Goal: Communication & Community: Answer question/provide support

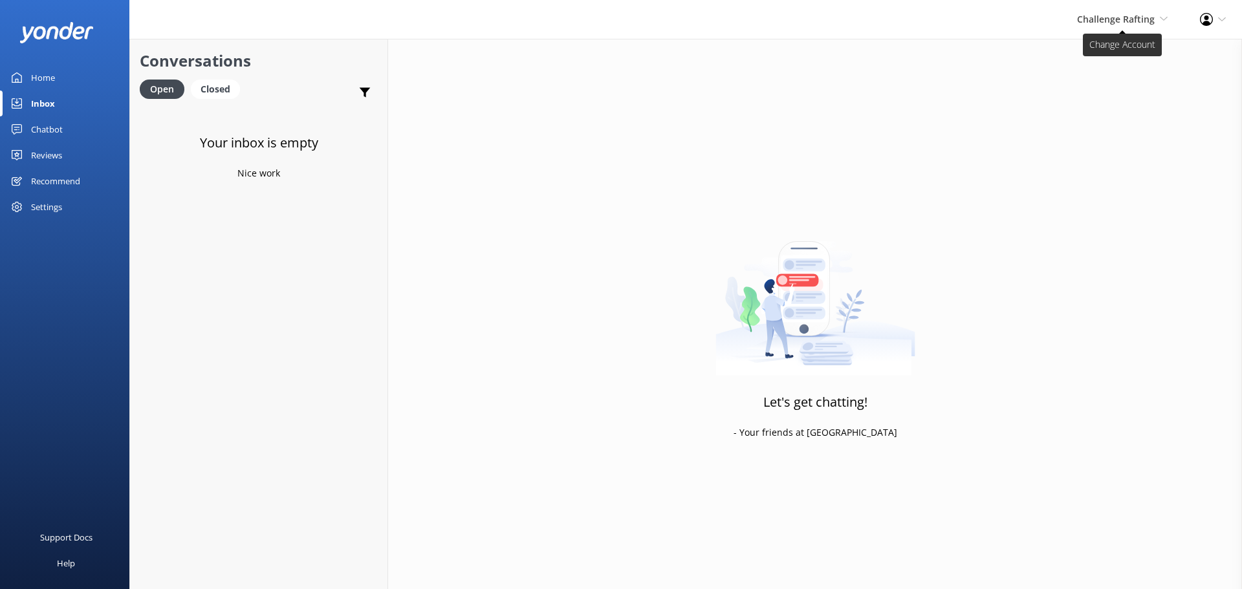
click at [1150, 21] on span "Challenge Rafting" at bounding box center [1116, 19] width 78 height 12
click at [1138, 58] on link "Milford Sound Scenic Flights" at bounding box center [1119, 55] width 129 height 31
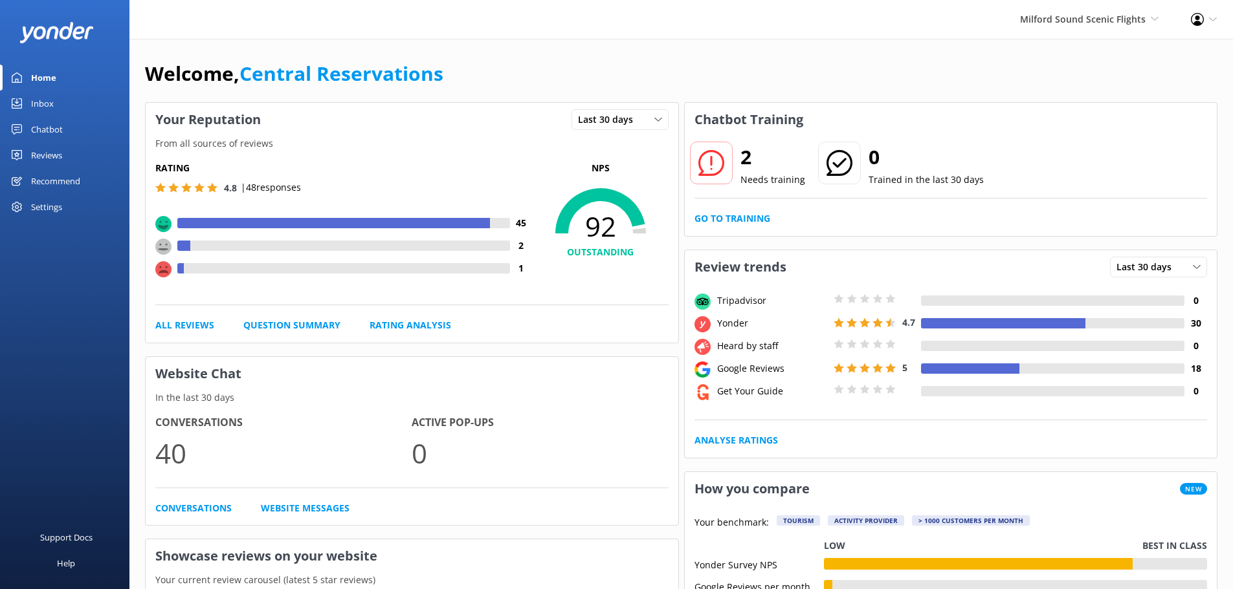
click at [41, 105] on div "Inbox" at bounding box center [42, 104] width 23 height 26
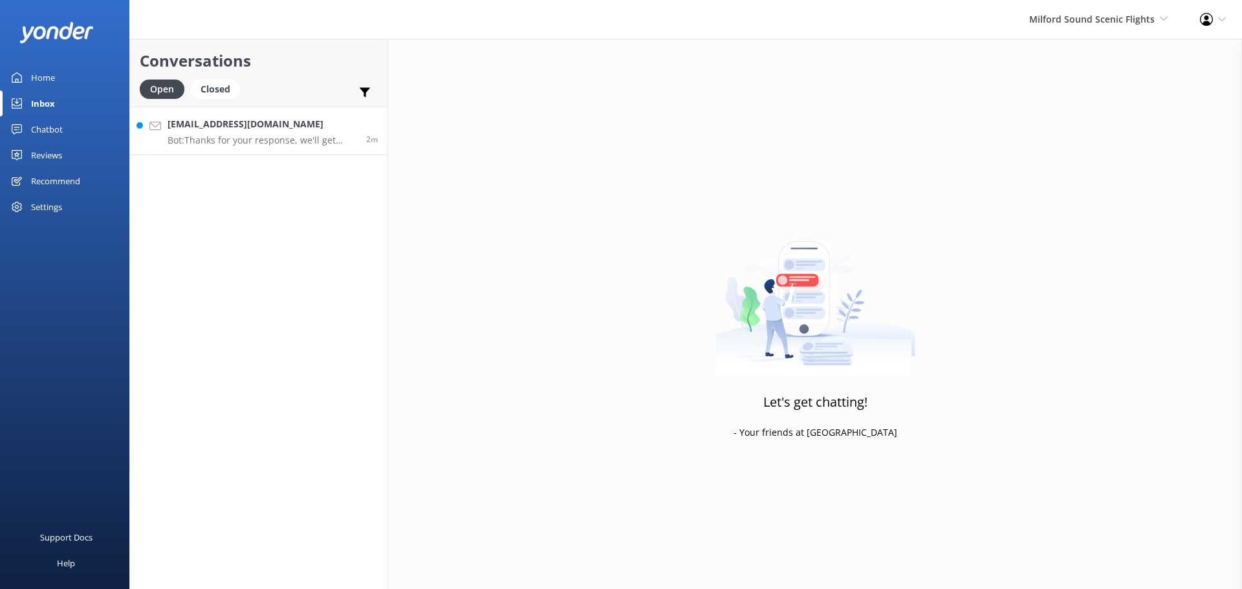
click at [289, 123] on h4 "[EMAIL_ADDRESS][DOMAIN_NAME]" at bounding box center [262, 124] width 189 height 14
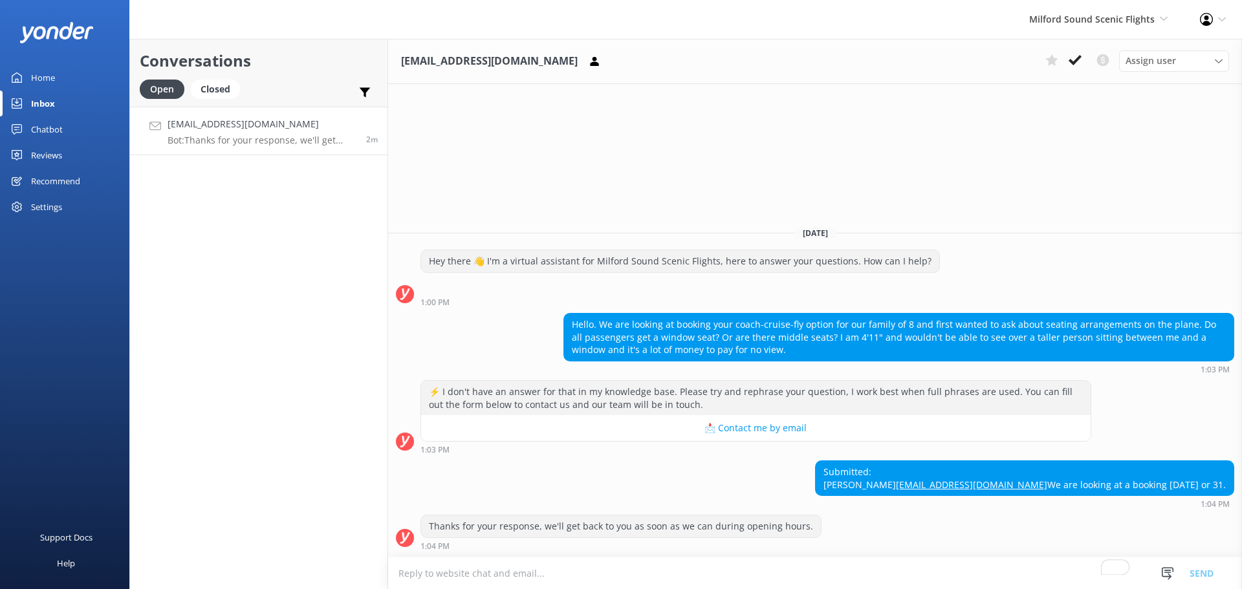
click at [1151, 8] on div "Milford Sound Scenic Flights Milford Sound Scenic Flights The Helicopter Line G…" at bounding box center [1098, 19] width 171 height 39
click at [1112, 81] on link "The Helicopter Line" at bounding box center [1119, 86] width 129 height 31
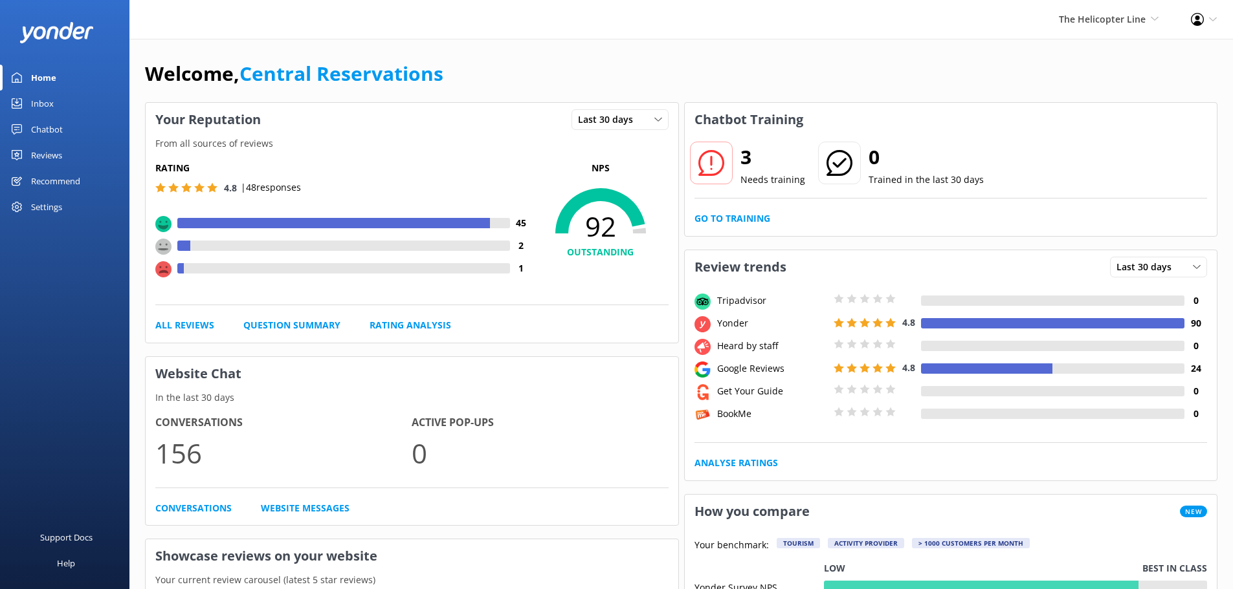
drag, startPoint x: 717, startPoint y: 47, endPoint x: 705, endPoint y: 5, distance: 43.0
click at [544, 22] on div "The Helicopter Line Milford Sound Scenic Flights The Helicopter Line Glacier He…" at bounding box center [616, 19] width 1233 height 39
click at [41, 109] on div "Inbox" at bounding box center [42, 104] width 23 height 26
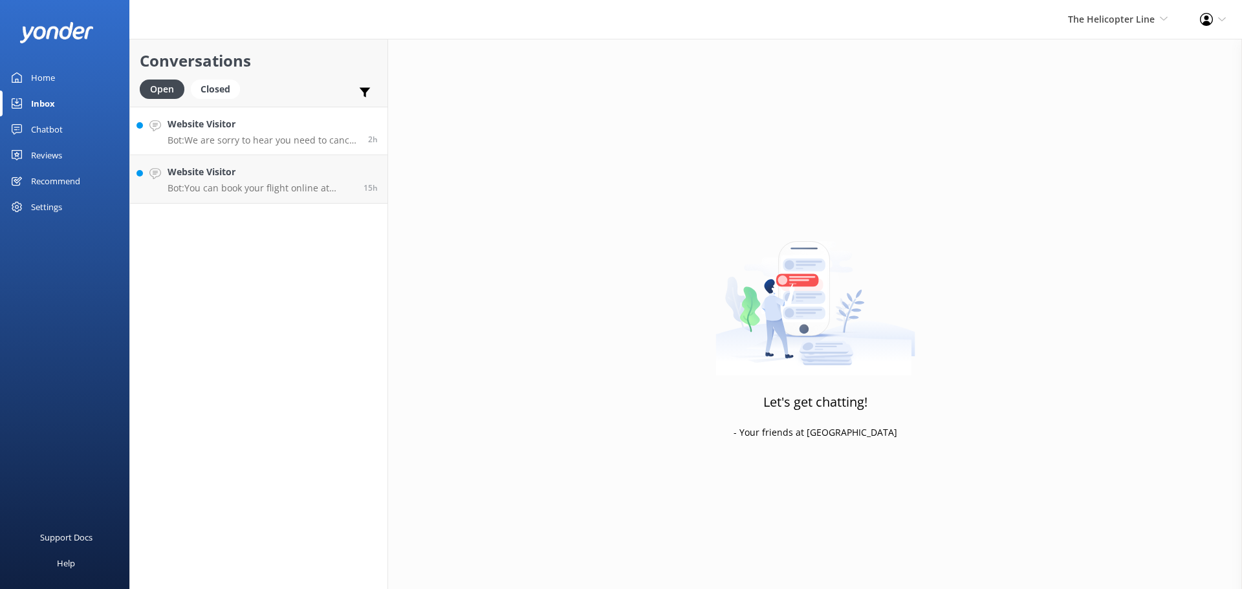
click at [298, 130] on h4 "Website Visitor" at bounding box center [263, 124] width 191 height 14
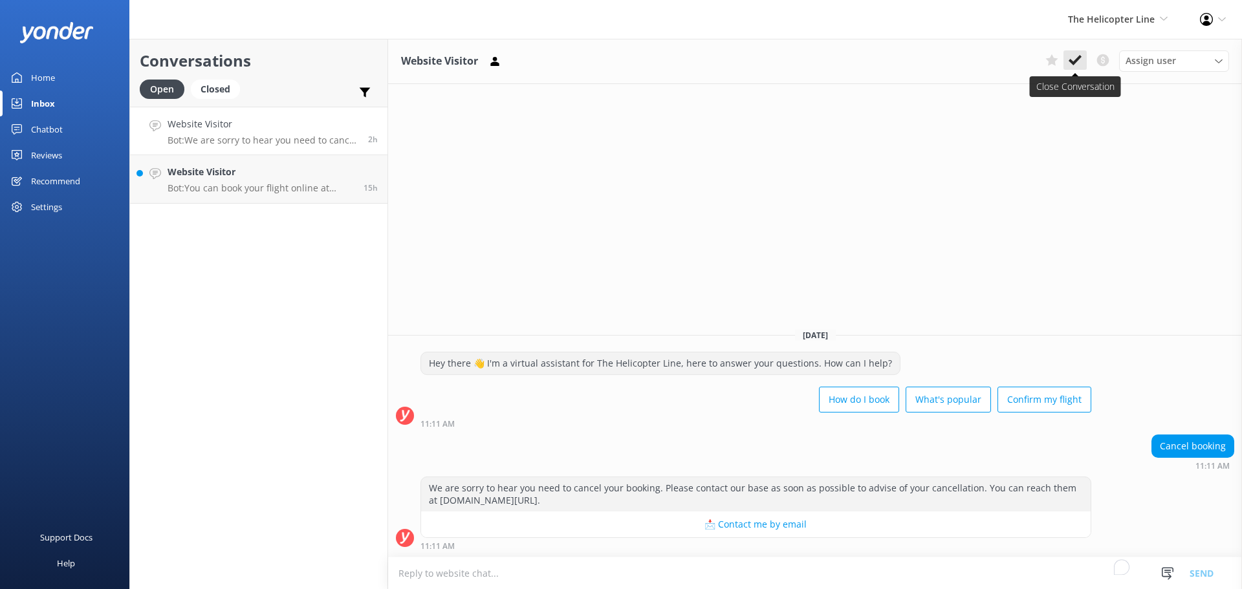
click at [1077, 56] on icon at bounding box center [1075, 60] width 13 height 13
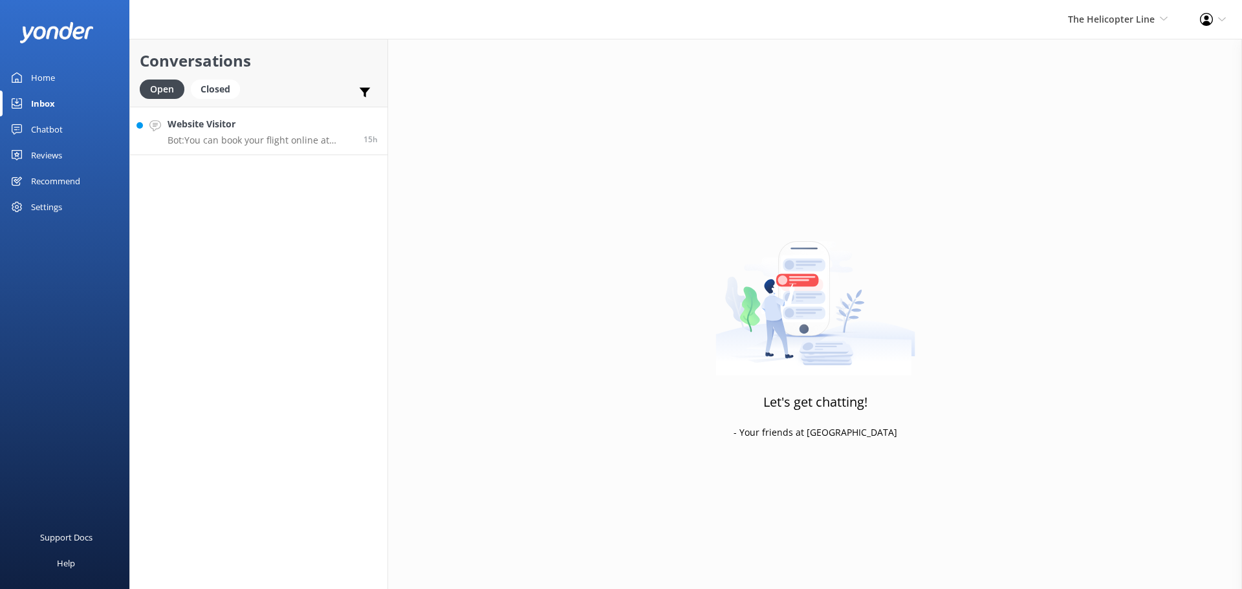
click at [237, 118] on h4 "Website Visitor" at bounding box center [261, 124] width 186 height 14
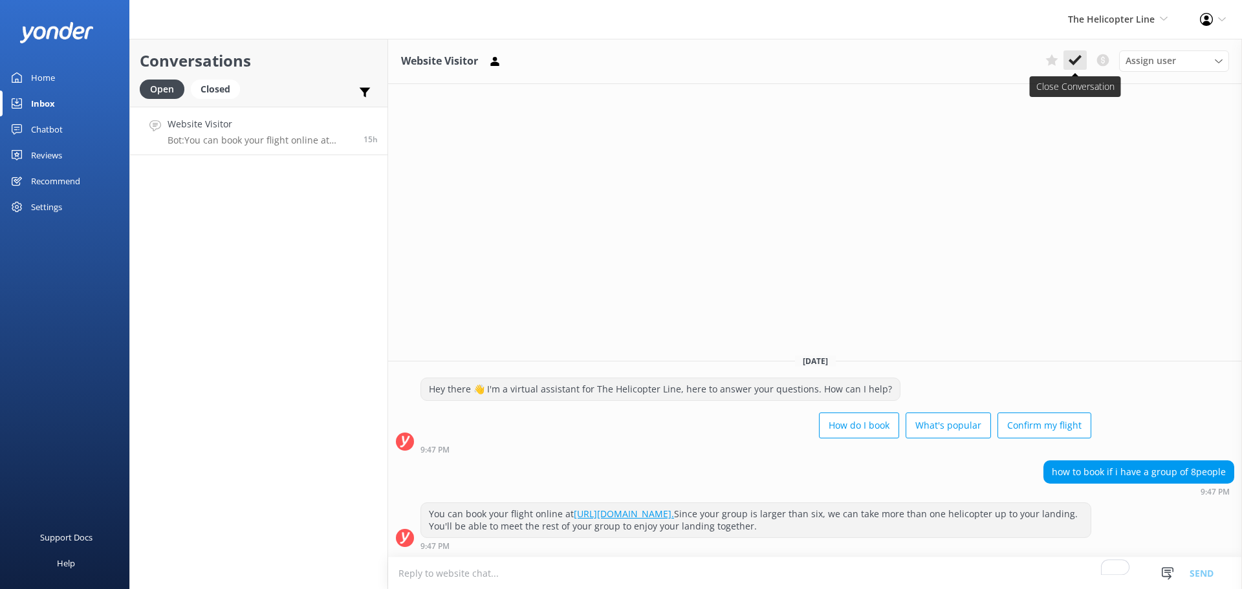
click at [1079, 63] on icon at bounding box center [1075, 60] width 13 height 13
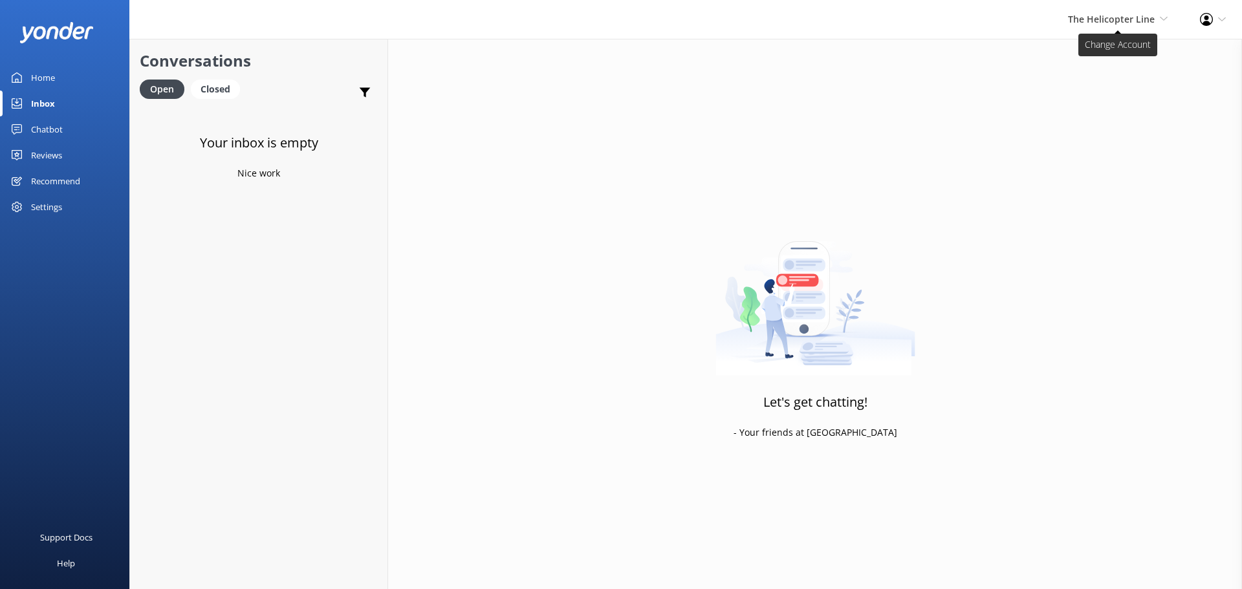
click at [1154, 17] on span "The Helicopter Line" at bounding box center [1111, 19] width 87 height 12
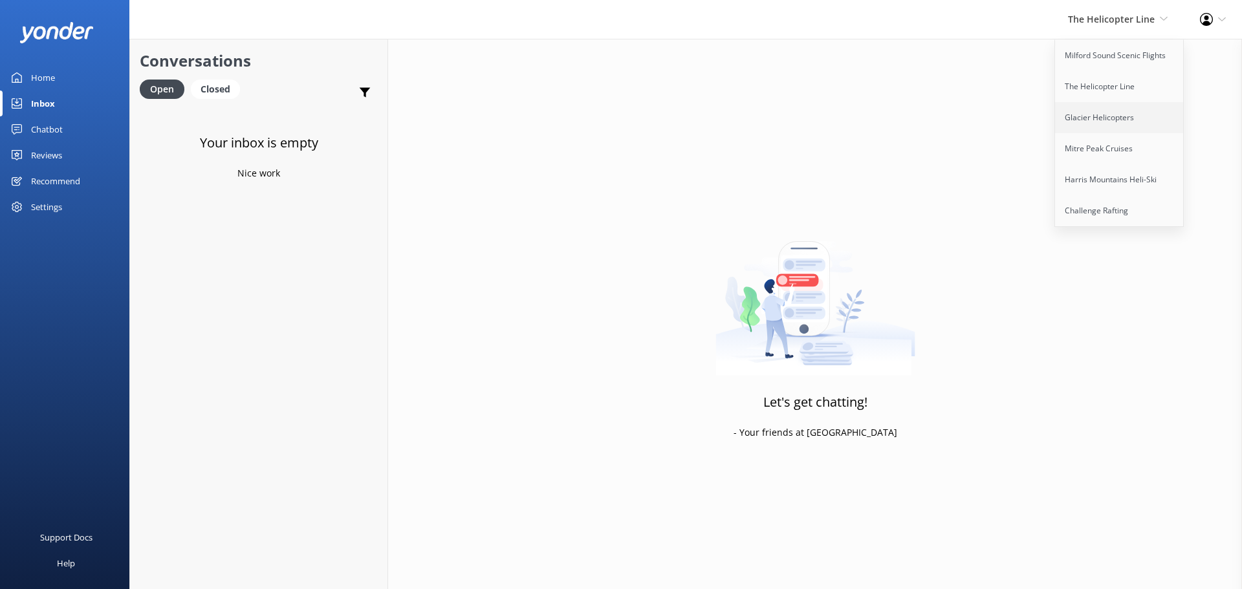
click at [1116, 115] on link "Glacier Helicopters" at bounding box center [1119, 117] width 129 height 31
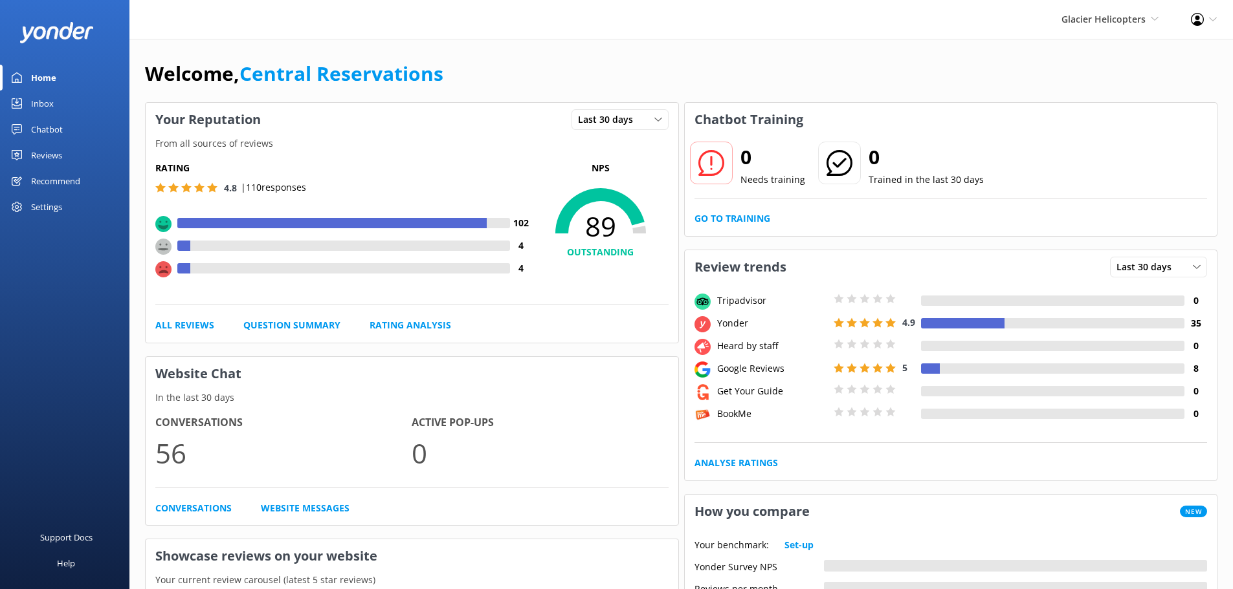
click at [56, 108] on link "Inbox" at bounding box center [64, 104] width 129 height 26
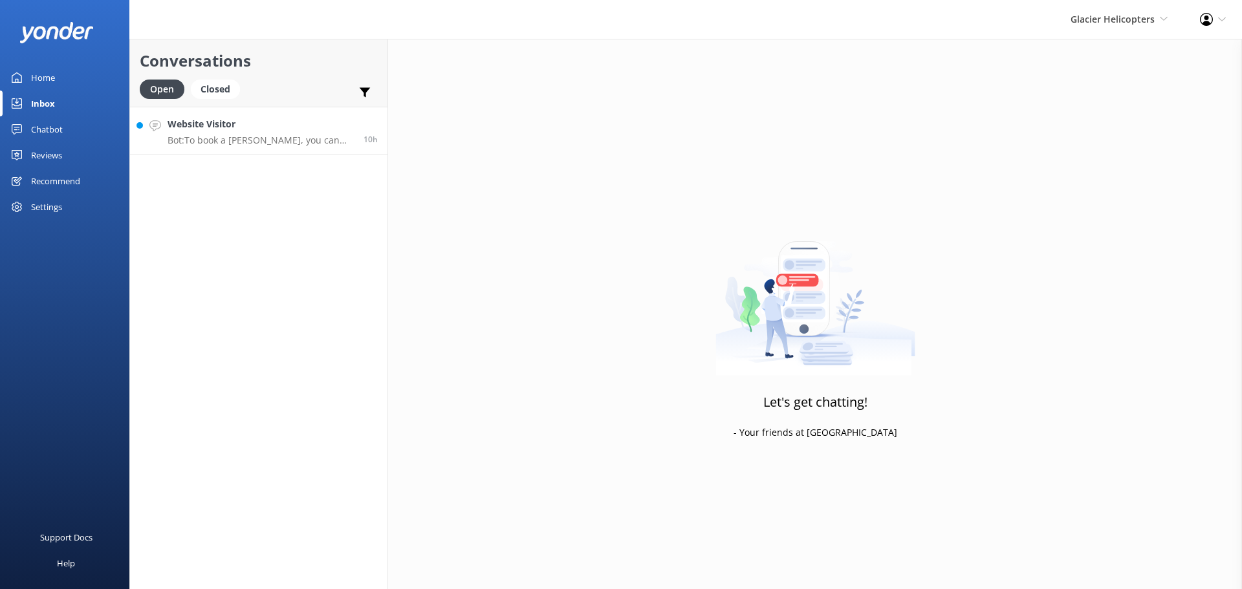
click at [354, 132] on link "Website Visitor Bot: To book a [PERSON_NAME], you can contact our partner, The …" at bounding box center [259, 131] width 258 height 49
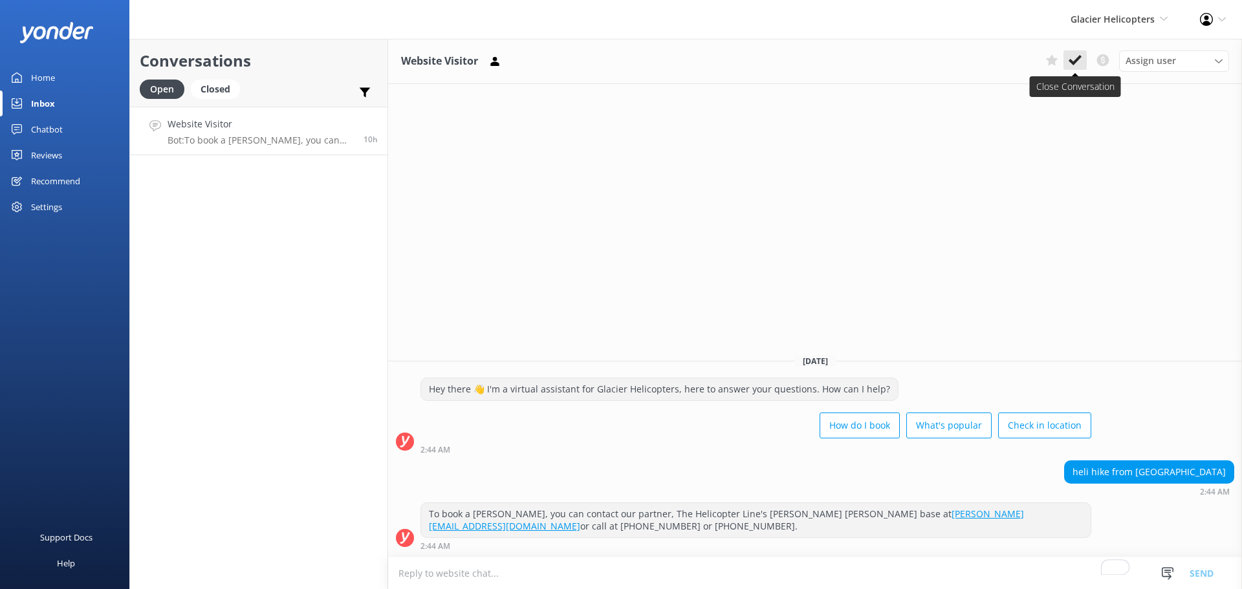
click at [1080, 56] on use at bounding box center [1075, 60] width 13 height 10
click at [1105, 18] on span "Glacier Helicopters" at bounding box center [1113, 19] width 84 height 12
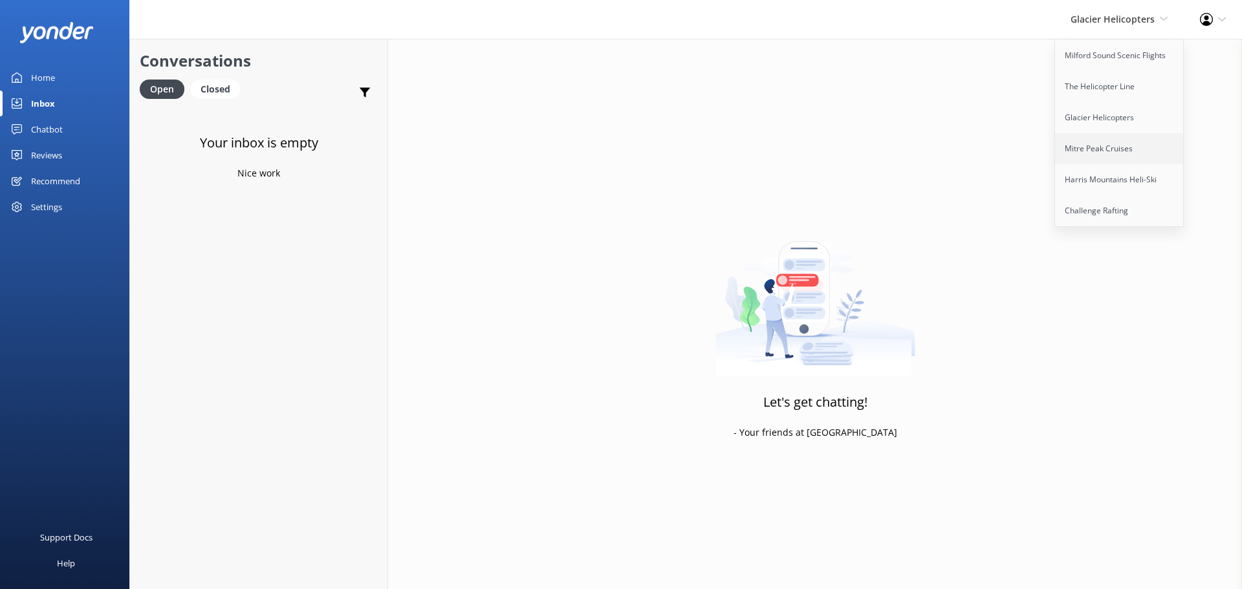
click at [1123, 142] on link "Mitre Peak Cruises" at bounding box center [1119, 148] width 129 height 31
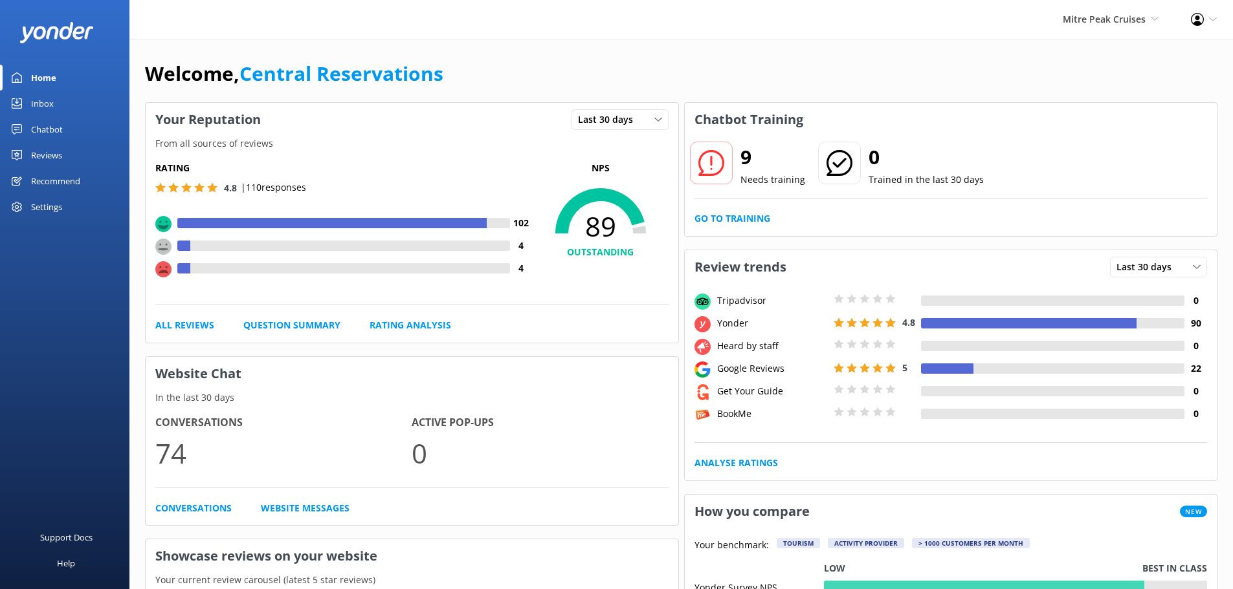
click at [46, 105] on div "Inbox" at bounding box center [42, 104] width 23 height 26
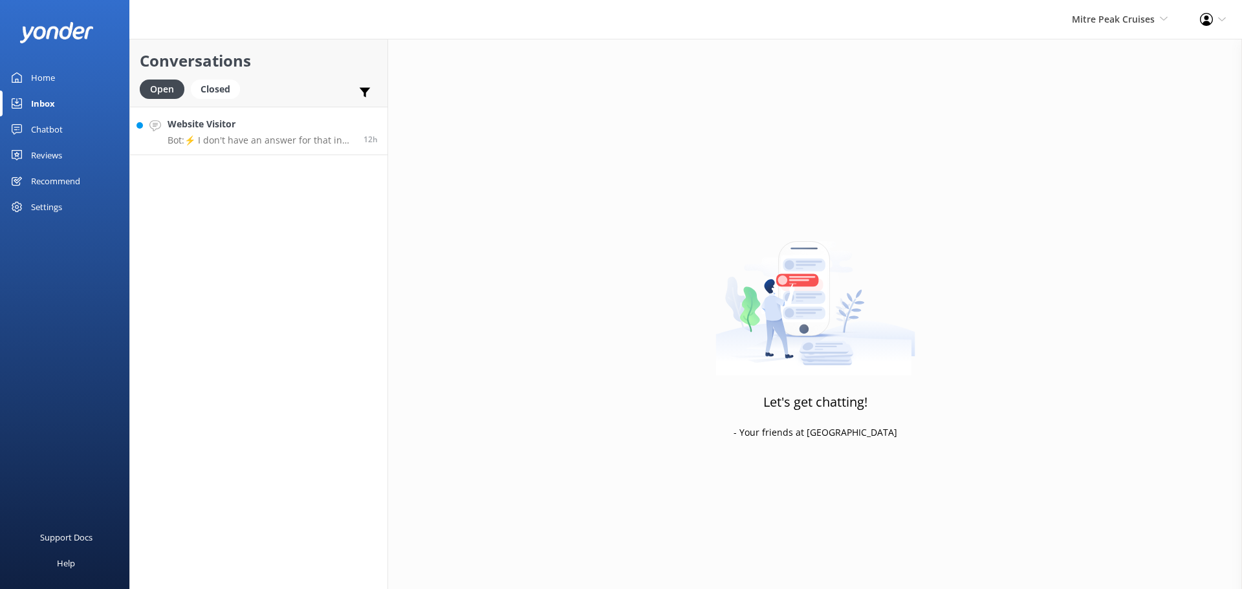
click at [303, 118] on h4 "Website Visitor" at bounding box center [261, 124] width 186 height 14
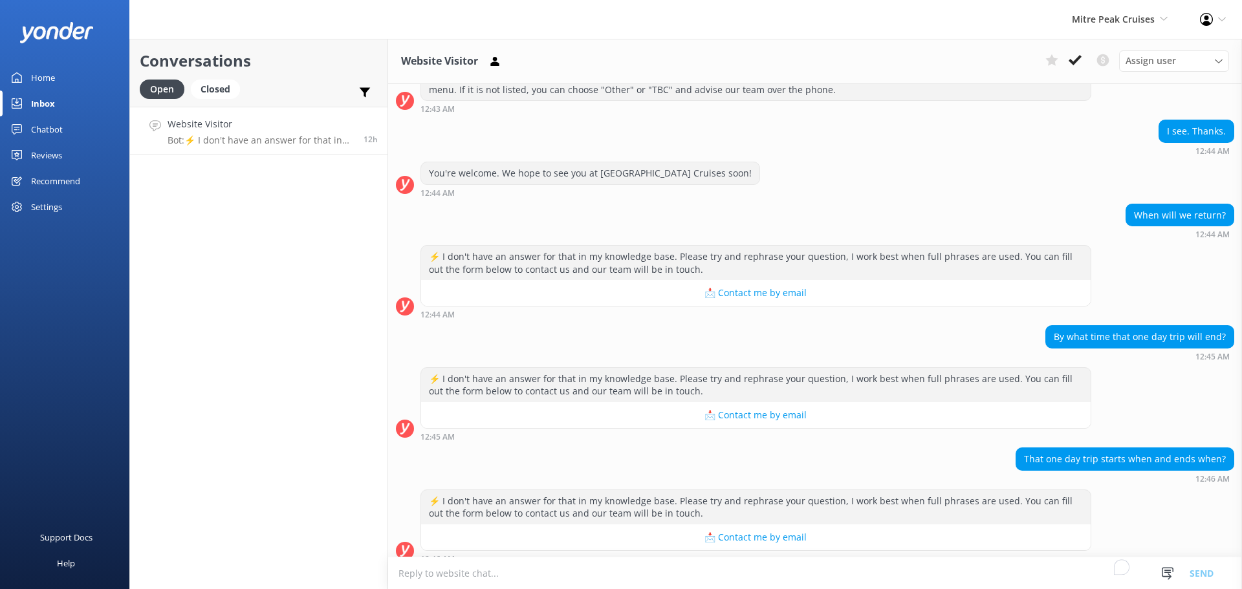
scroll to position [280, 0]
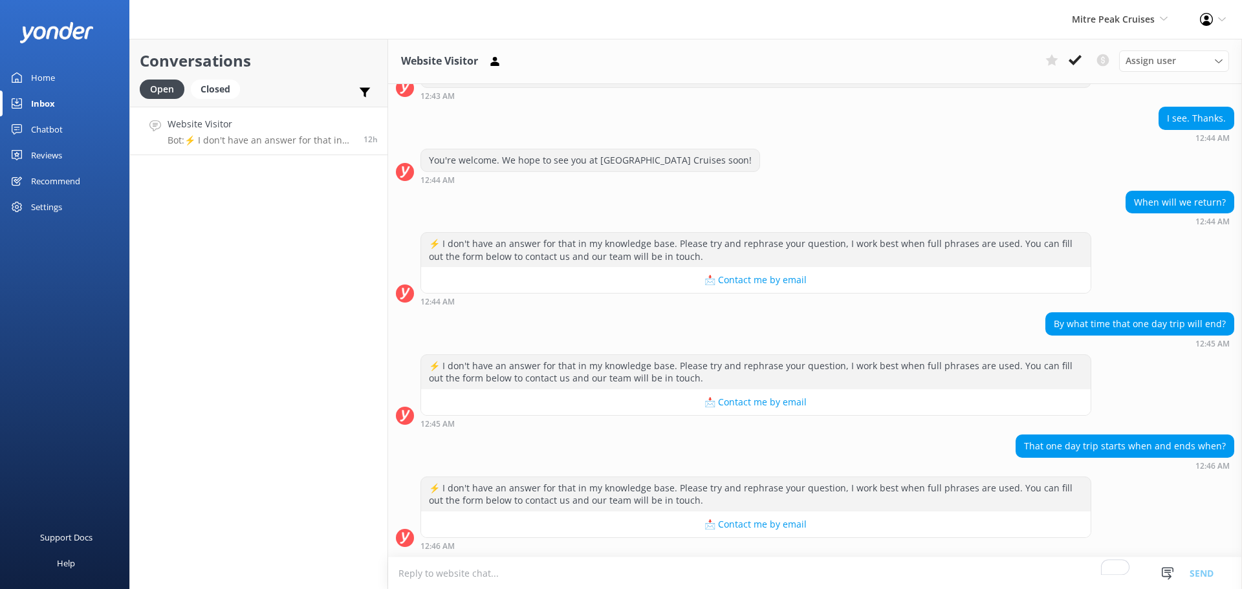
drag, startPoint x: 1075, startPoint y: 69, endPoint x: 1101, endPoint y: 37, distance: 40.5
click at [1075, 68] on button at bounding box center [1075, 59] width 23 height 19
click at [1121, 19] on span "Mitre Peak Cruises" at bounding box center [1113, 19] width 83 height 12
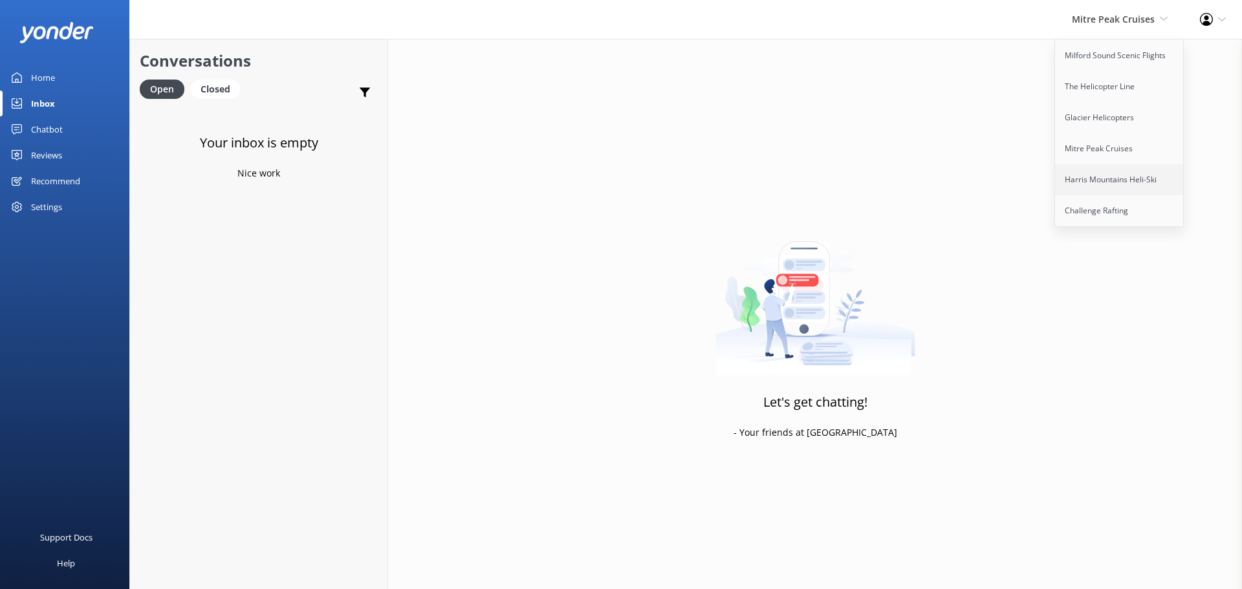
click at [1123, 176] on link "Harris Mountains Heli-Ski" at bounding box center [1119, 179] width 129 height 31
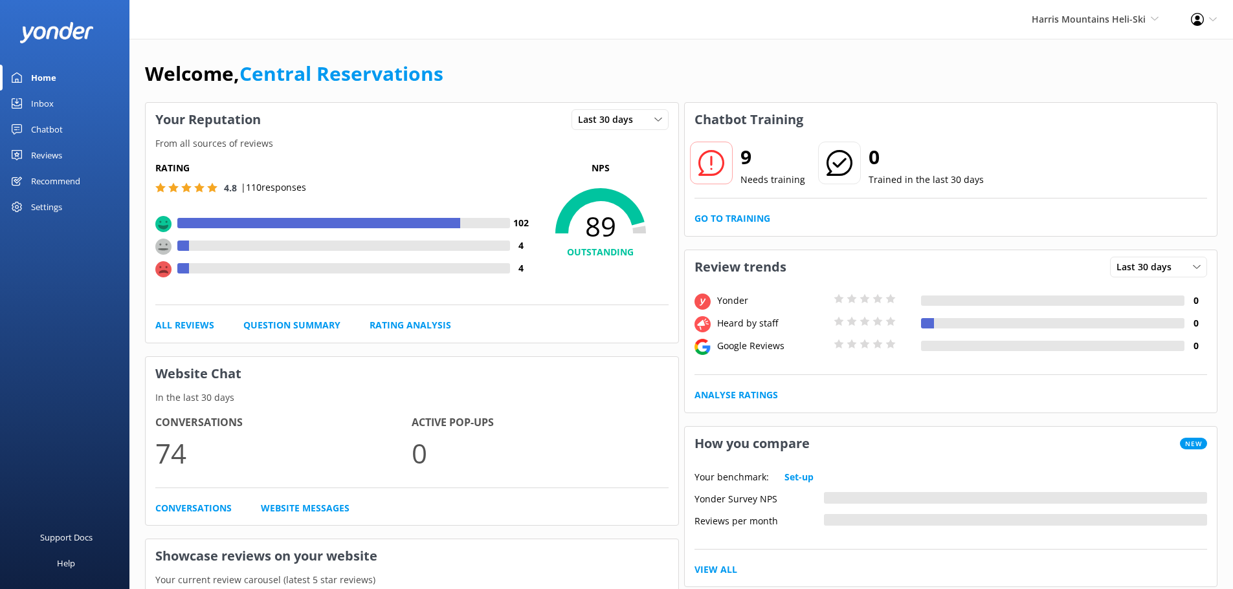
click at [48, 109] on div "Inbox" at bounding box center [42, 104] width 23 height 26
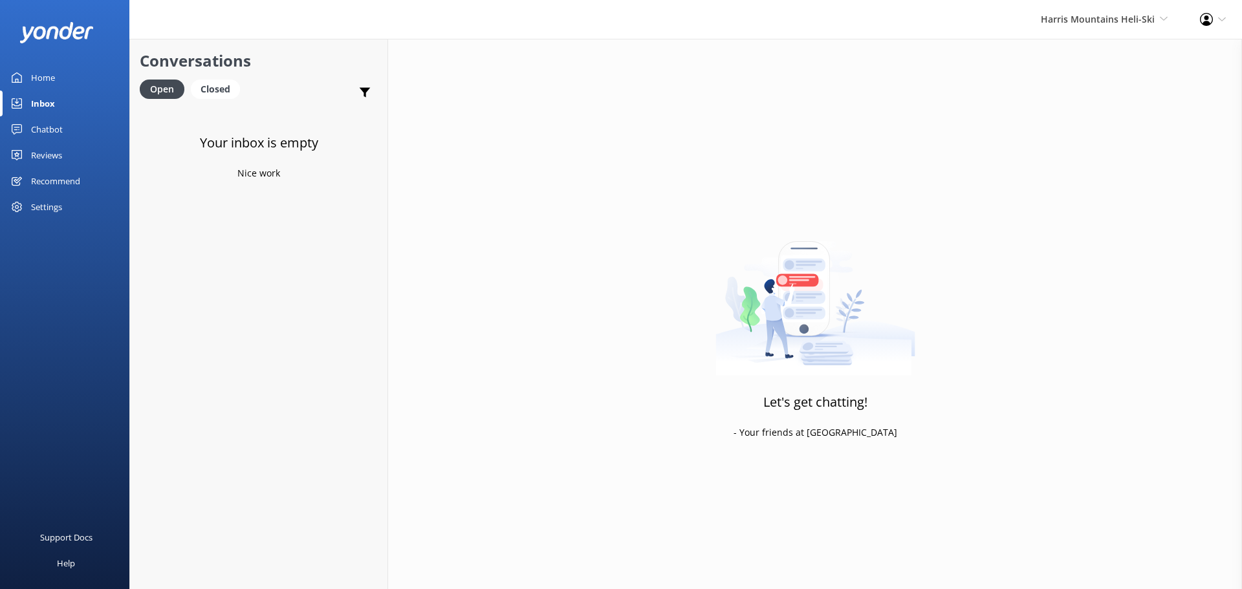
click at [1097, 29] on div "[PERSON_NAME] Mountains Heli-Ski Milford Sound Scenic Flights The Helicopter Li…" at bounding box center [1104, 19] width 159 height 39
click at [1107, 204] on link "Challenge Rafting" at bounding box center [1119, 210] width 129 height 31
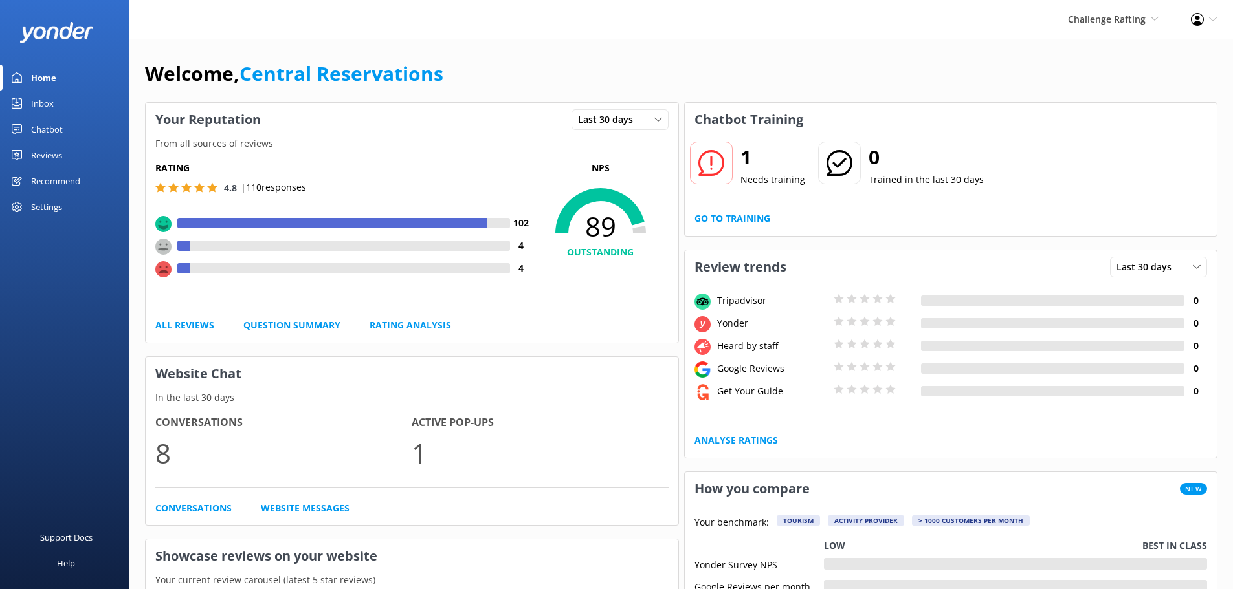
click at [41, 107] on div "Inbox" at bounding box center [42, 104] width 23 height 26
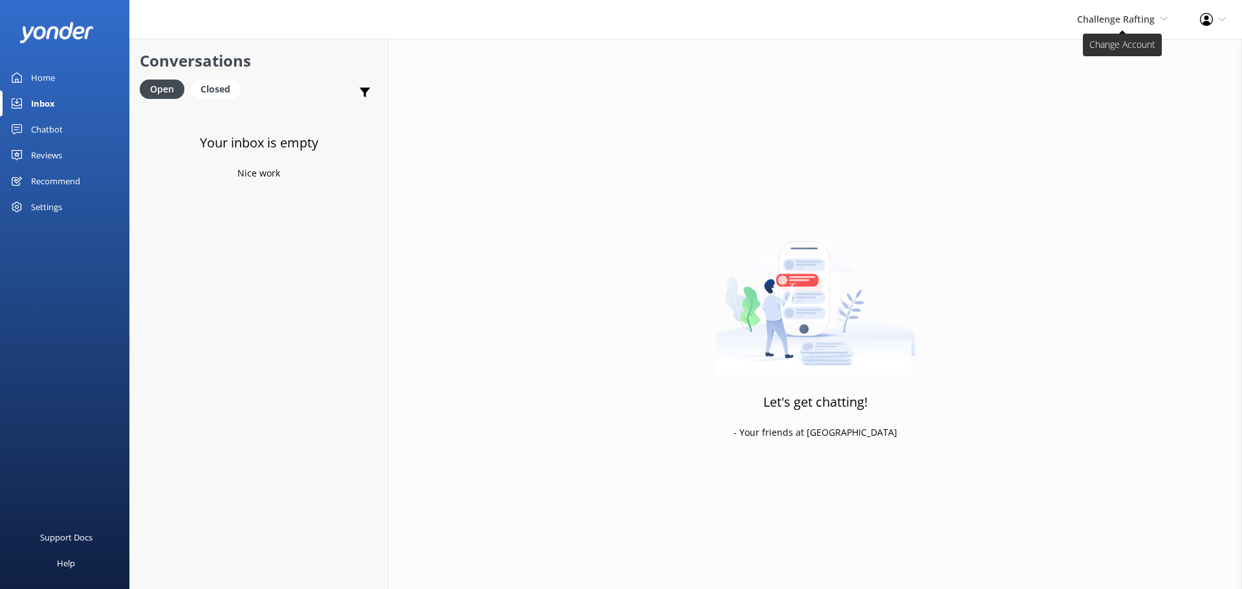
click at [1105, 21] on span "Challenge Rafting" at bounding box center [1116, 19] width 78 height 12
click at [1099, 52] on link "Milford Sound Scenic Flights" at bounding box center [1119, 55] width 129 height 31
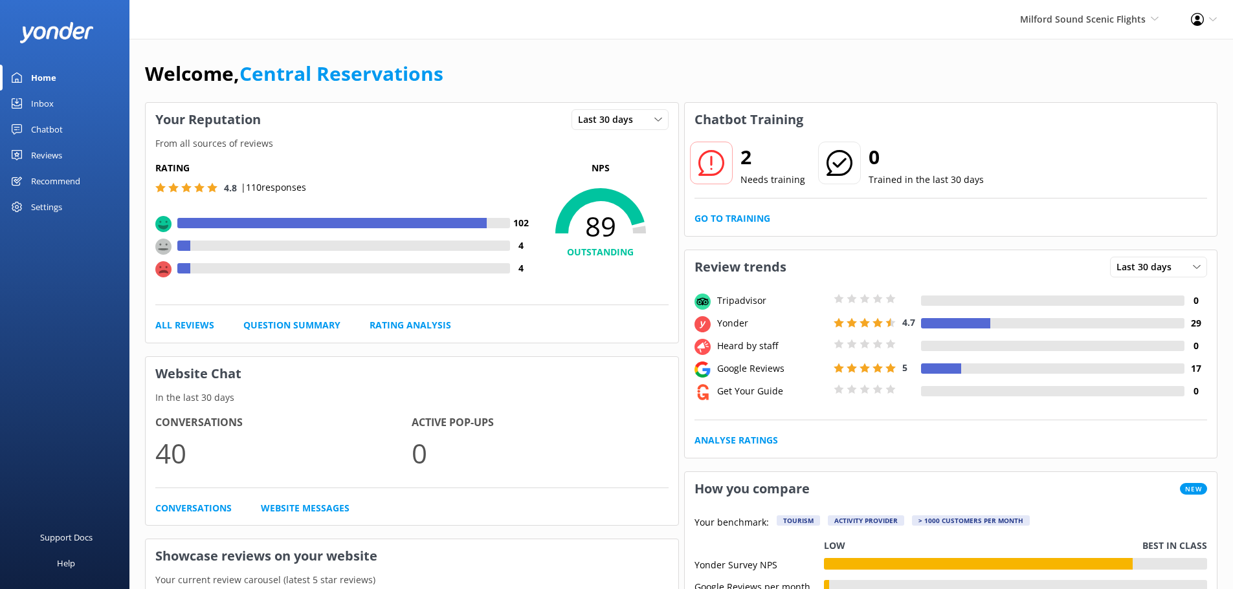
click at [61, 98] on link "Inbox" at bounding box center [64, 104] width 129 height 26
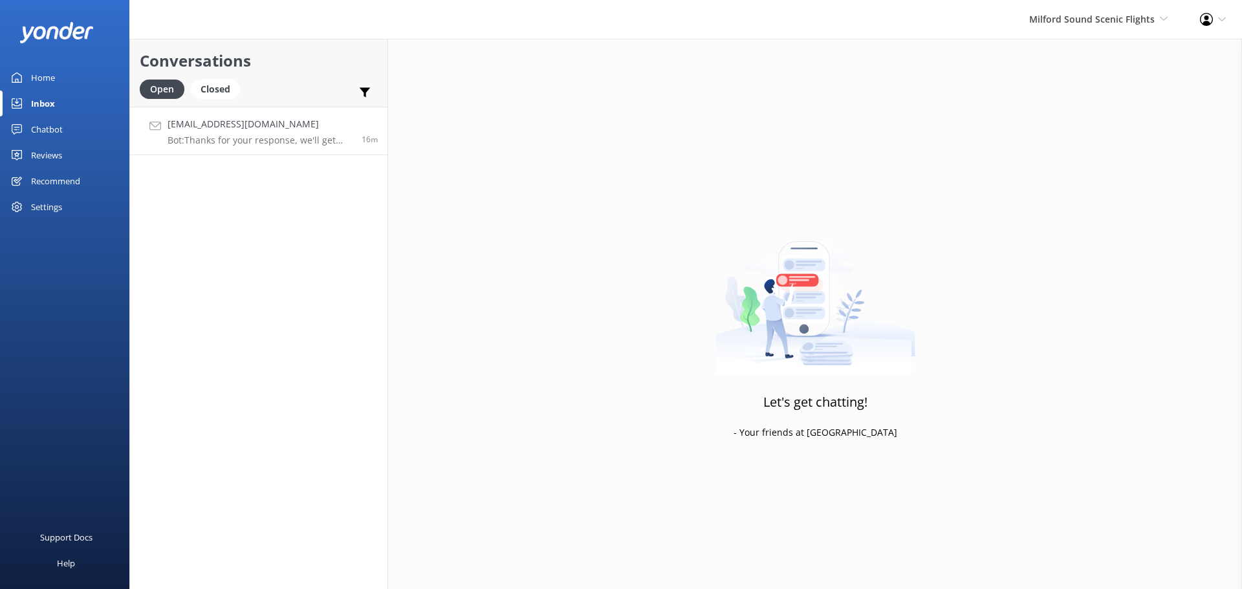
click at [290, 122] on h4 "[EMAIL_ADDRESS][DOMAIN_NAME]" at bounding box center [260, 124] width 184 height 14
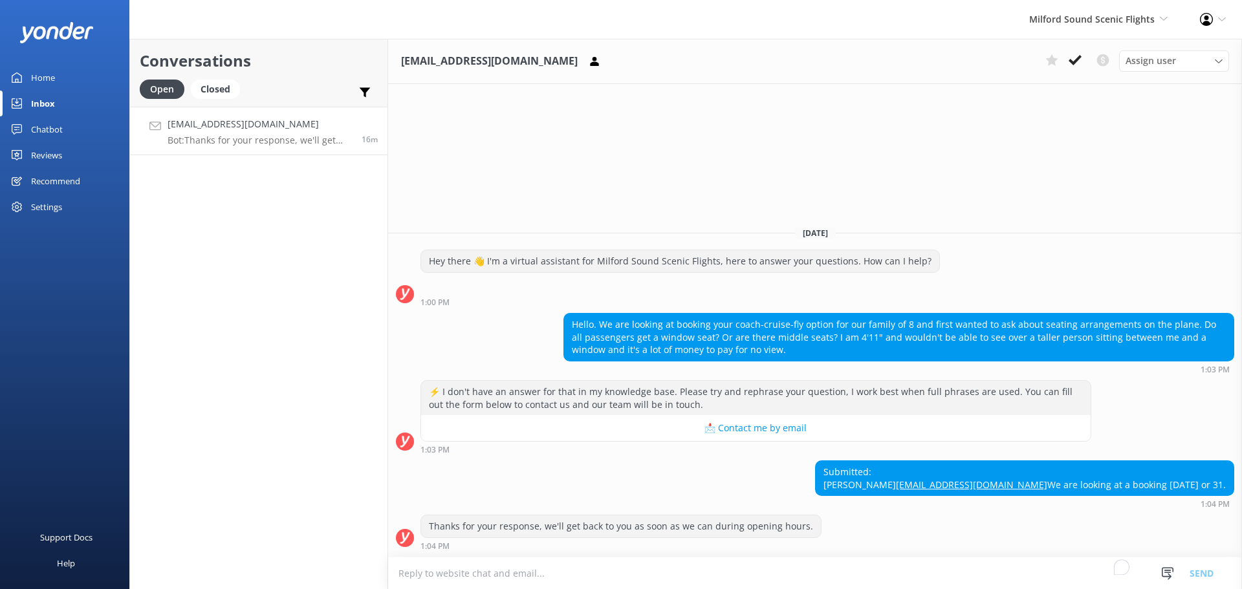
click at [998, 121] on div "[EMAIL_ADDRESS][DOMAIN_NAME] Assign user [PERSON_NAME] [PERSON_NAME] [PERSON_NA…" at bounding box center [815, 314] width 854 height 551
drag, startPoint x: 846, startPoint y: 204, endPoint x: 773, endPoint y: 203, distance: 72.5
click at [769, 226] on div "[DATE]" at bounding box center [815, 233] width 854 height 14
click at [804, 188] on div "[EMAIL_ADDRESS][DOMAIN_NAME] Assign user [PERSON_NAME] [PERSON_NAME] [PERSON_NA…" at bounding box center [815, 314] width 854 height 551
drag, startPoint x: 842, startPoint y: 215, endPoint x: 743, endPoint y: 208, distance: 98.6
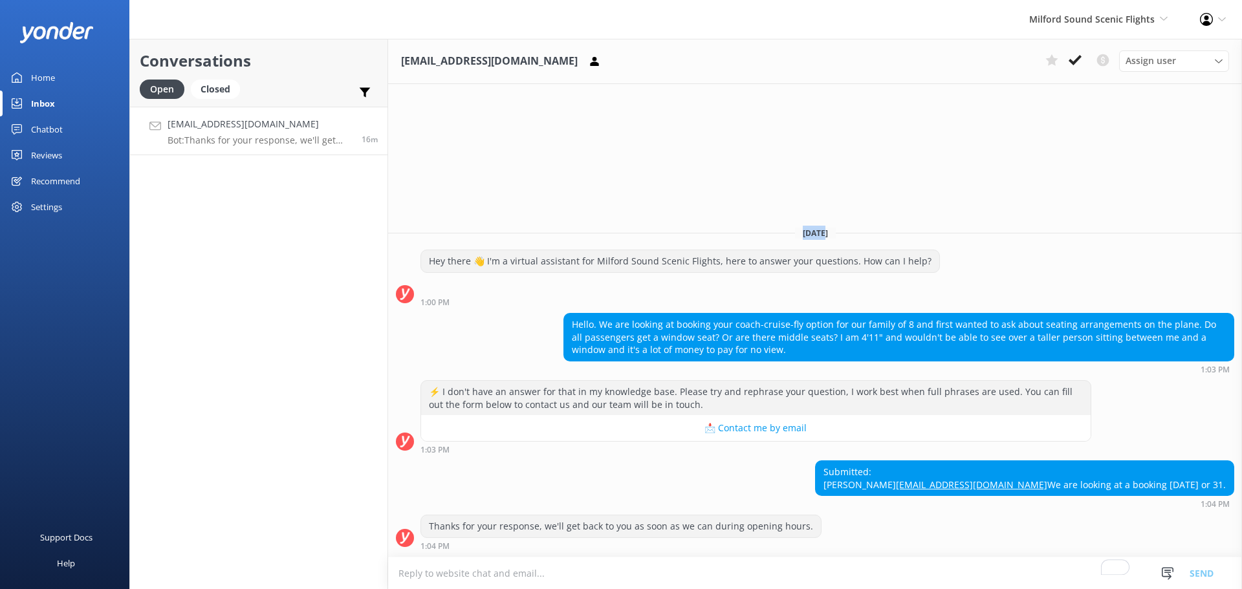
click at [743, 226] on div "[DATE]" at bounding box center [815, 233] width 854 height 14
click at [758, 177] on div "[EMAIL_ADDRESS][DOMAIN_NAME] Assign user [PERSON_NAME] [PERSON_NAME] [PERSON_NA…" at bounding box center [815, 314] width 854 height 551
click at [875, 485] on div "Submitted: [PERSON_NAME] [PERSON_NAME][EMAIL_ADDRESS][DOMAIN_NAME] We are looki…" at bounding box center [815, 485] width 854 height 48
click at [303, 297] on div "Conversations Open Closed Important Converted Assigned to me Unassigned [EMAIL_…" at bounding box center [258, 314] width 259 height 551
click at [1013, 183] on div "[EMAIL_ADDRESS][DOMAIN_NAME] Assign user [PERSON_NAME] [PERSON_NAME] [PERSON_NA…" at bounding box center [815, 314] width 854 height 551
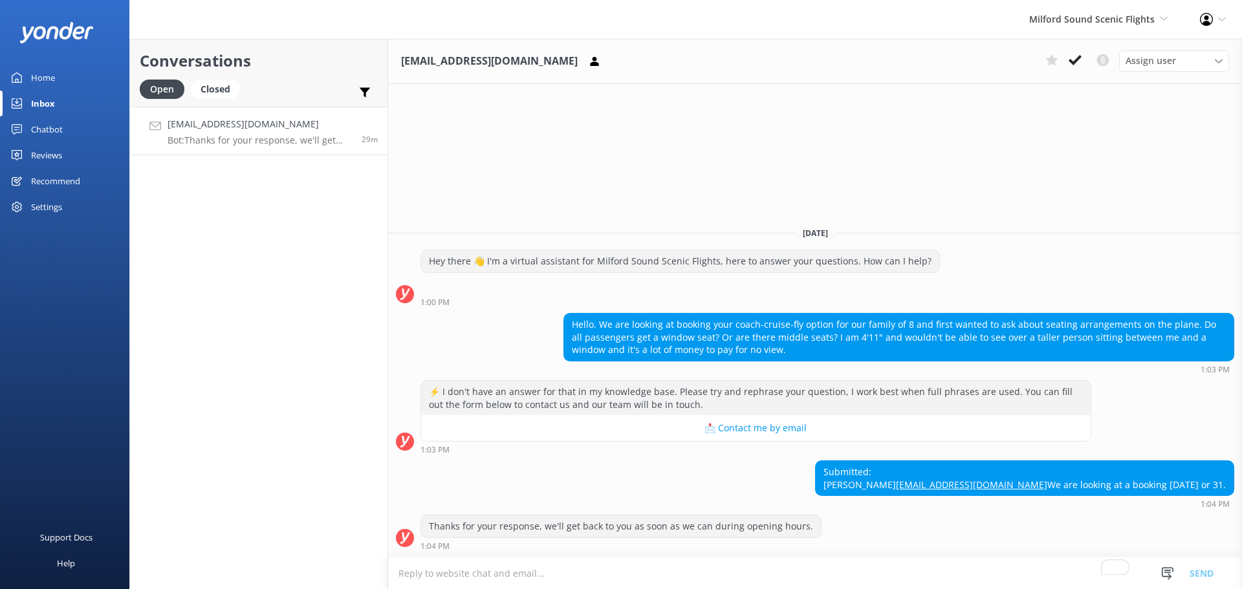
drag, startPoint x: 512, startPoint y: 569, endPoint x: 506, endPoint y: 571, distance: 6.8
click at [512, 569] on textarea "To enrich screen reader interactions, please activate Accessibility in Grammarl…" at bounding box center [815, 574] width 854 height 32
click at [247, 274] on div "Conversations Open Closed Important Converted Assigned to me Unassigned [EMAIL_…" at bounding box center [258, 314] width 259 height 551
drag, startPoint x: 740, startPoint y: 155, endPoint x: 751, endPoint y: 145, distance: 14.2
click at [741, 155] on div "[EMAIL_ADDRESS][DOMAIN_NAME] Assign user [PERSON_NAME] [PERSON_NAME] [PERSON_NA…" at bounding box center [815, 314] width 854 height 551
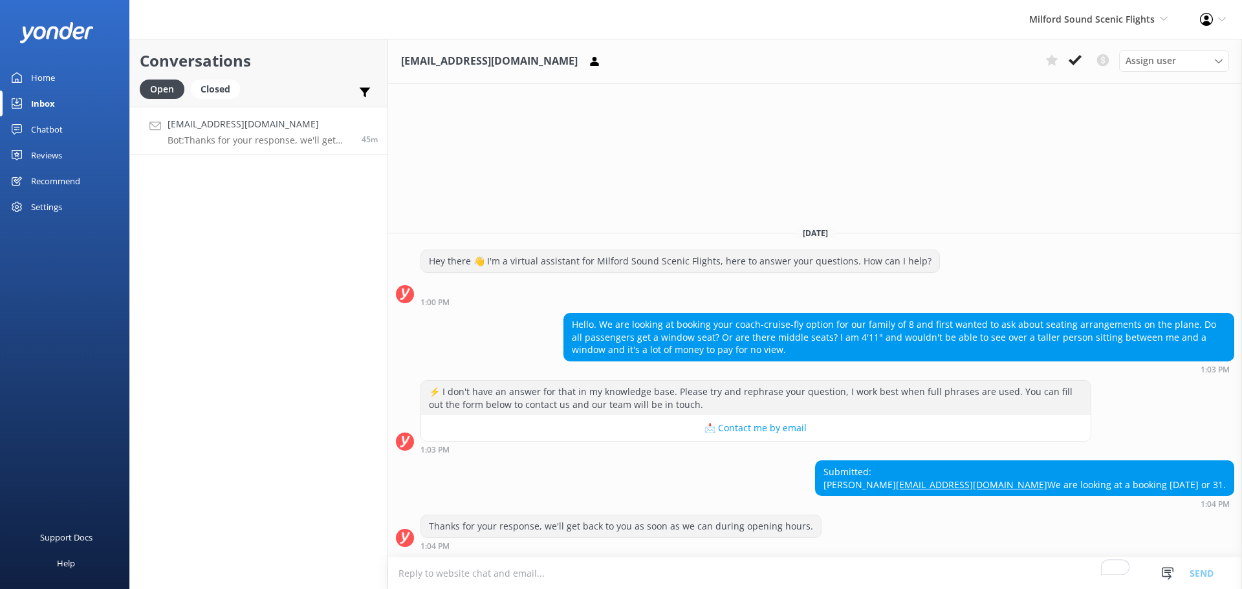
click at [632, 122] on div "[EMAIL_ADDRESS][DOMAIN_NAME] Assign user [PERSON_NAME] [PERSON_NAME] [PERSON_NA…" at bounding box center [815, 314] width 854 height 551
click at [666, 586] on textarea "To enrich screen reader interactions, please activate Accessibility in Grammarl…" at bounding box center [815, 574] width 854 height 32
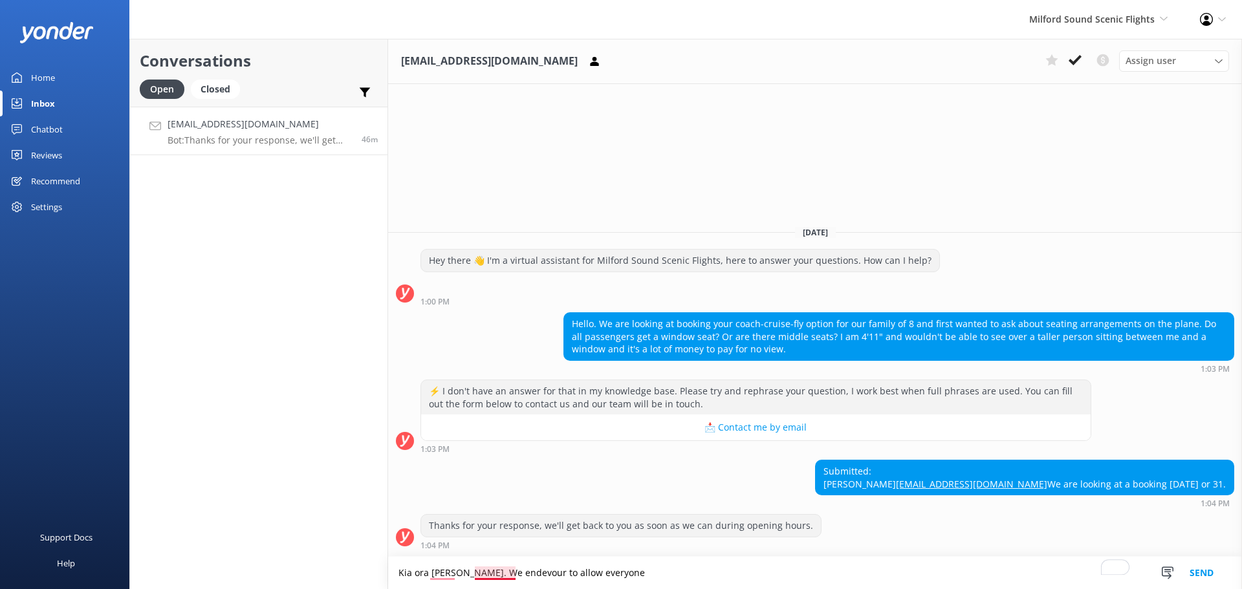
click at [500, 569] on textarea "Kia ora [PERSON_NAME]. We endevour to allow everyone" at bounding box center [815, 573] width 854 height 32
click at [596, 574] on textarea "Kia ora [PERSON_NAME]. We endeavour to allow everyone" at bounding box center [815, 573] width 854 height 32
click at [619, 575] on textarea "Kia ora [PERSON_NAME]. We endeavour to allow everyone" at bounding box center [815, 573] width 854 height 32
click at [471, 569] on textarea "Kia ora [PERSON_NAME]. We endeavour to allow everyone to have a window seat, ho" at bounding box center [815, 573] width 854 height 32
click at [787, 566] on textarea "Kia ora [PERSON_NAME]. While we endeavour to allow everyone to have a window se…" at bounding box center [815, 573] width 854 height 32
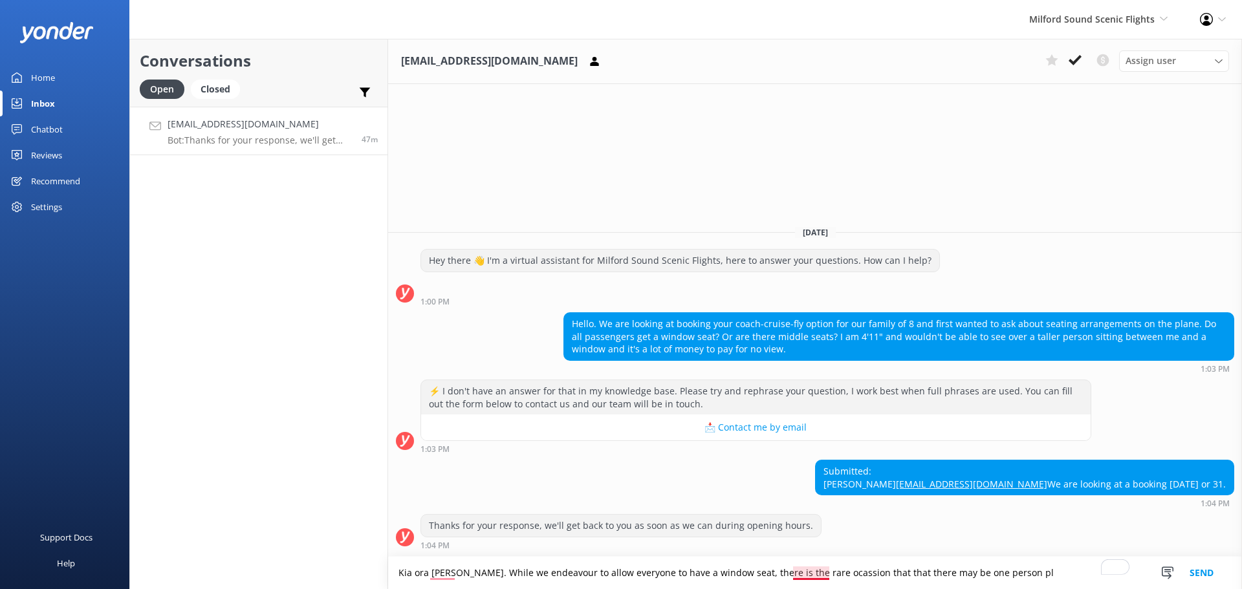
click at [802, 578] on textarea "Kia ora [PERSON_NAME]. While we endeavour to allow everyone to have a window se…" at bounding box center [815, 573] width 854 height 32
click at [1006, 578] on textarea "Kia ora [PERSON_NAME]. While we endeavour to allow everyone to have a window se…" at bounding box center [815, 573] width 854 height 32
click at [1004, 571] on textarea "Kia ora [PERSON_NAME]. While we endeavour to allow everyone to have a window se…" at bounding box center [815, 573] width 854 height 32
click at [878, 577] on textarea "Kia ora [PERSON_NAME]. While we endeavour to allow everyone to have a window se…" at bounding box center [815, 573] width 854 height 32
click at [985, 564] on textarea "Kia ora [PERSON_NAME]. While we endeavour to allow everyone to have a window se…" at bounding box center [815, 573] width 854 height 32
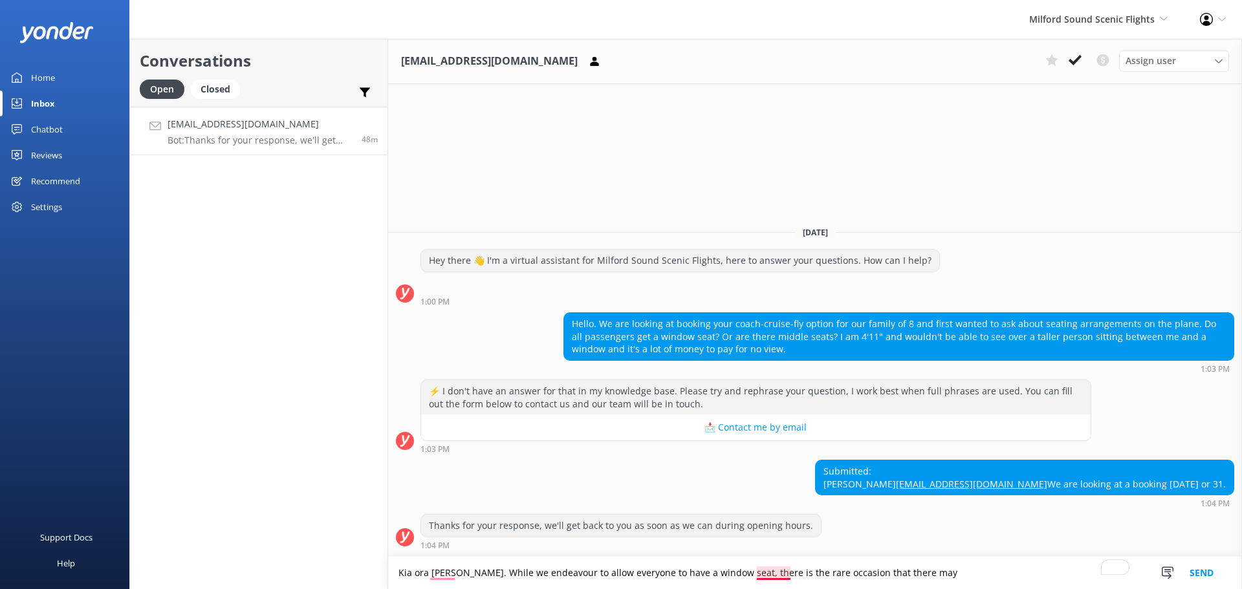
click at [765, 576] on textarea "Kia ora [PERSON_NAME]. While we endeavour to allow everyone to have a window se…" at bounding box center [815, 573] width 854 height 32
click at [780, 574] on textarea "Kia ora [PERSON_NAME]. While we endeavour to allow everyone to have a window se…" at bounding box center [815, 573] width 854 height 32
click at [941, 573] on textarea "Kia ora [PERSON_NAME]. While we endeavour to allow everyone to have a window se…" at bounding box center [815, 573] width 854 height 32
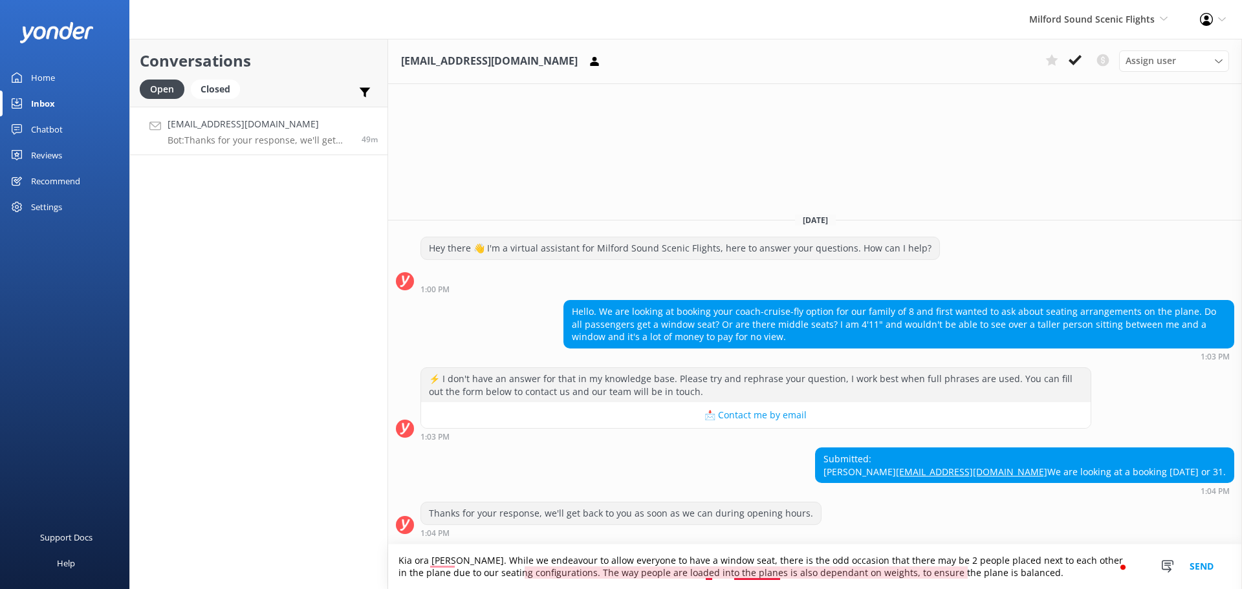
click at [749, 567] on textarea "Kia ora [PERSON_NAME]. While we endeavour to allow everyone to have a window se…" at bounding box center [815, 567] width 854 height 45
click at [966, 573] on textarea "Kia ora [PERSON_NAME]. While we endeavour to allow everyone to have a window se…" at bounding box center [815, 567] width 854 height 45
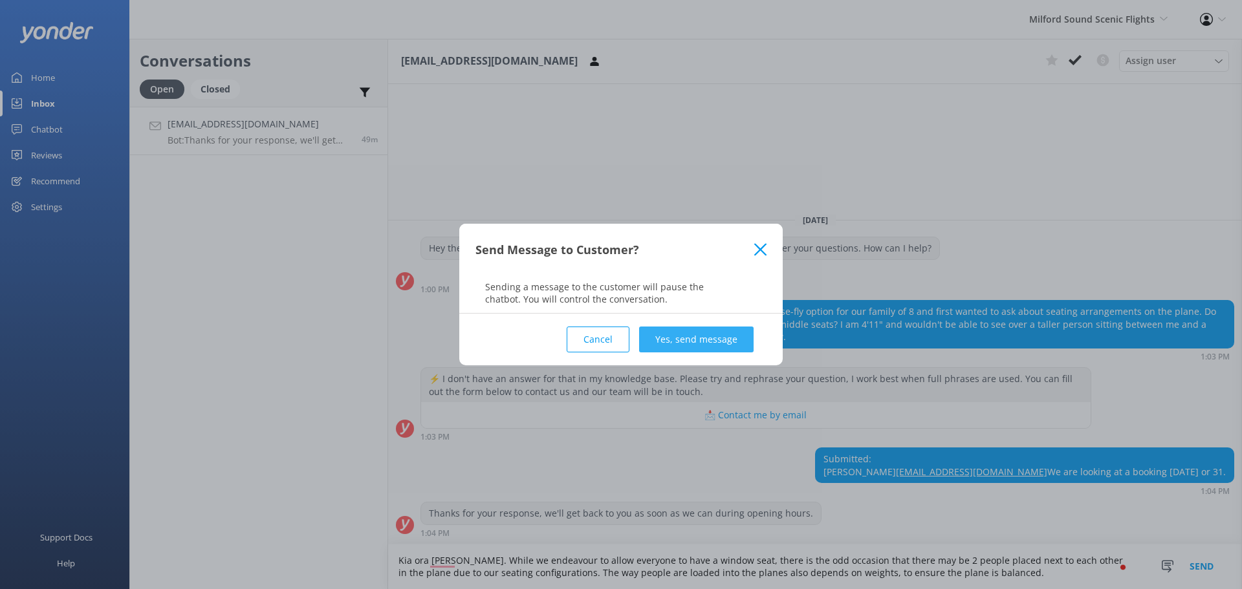
type textarea "Kia ora [PERSON_NAME]. While we endeavour to allow everyone to have a window se…"
click at [713, 331] on button "Yes, send message" at bounding box center [696, 340] width 115 height 26
